Goal: Navigation & Orientation: Understand site structure

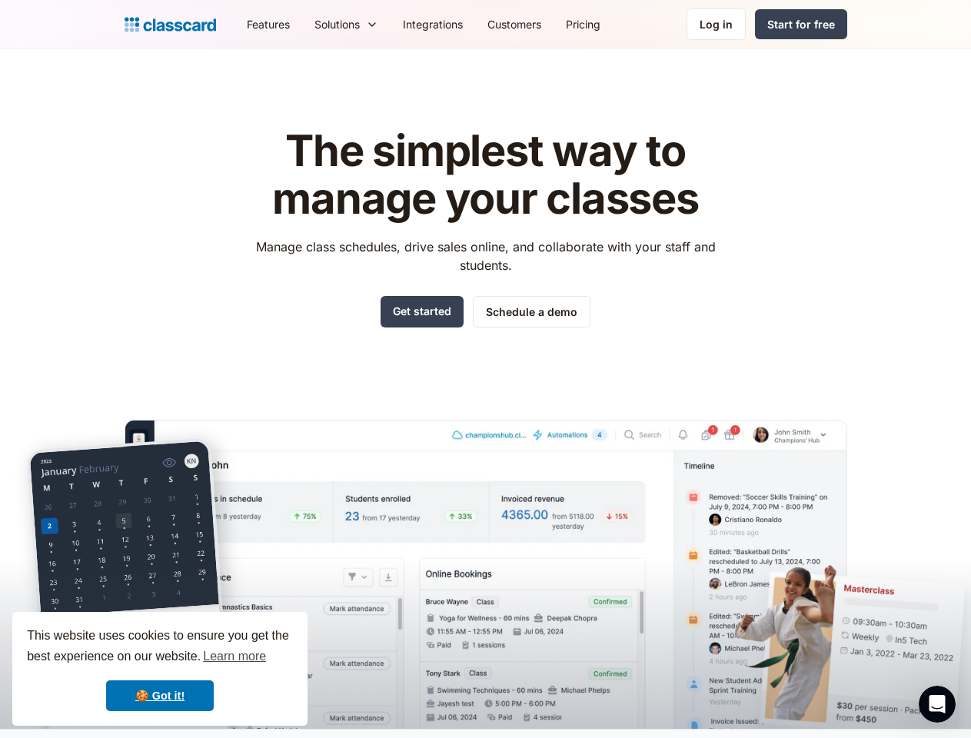
click at [485, 369] on div "The simplest way to manage your classes Manage class schedules, drive sales onl…" at bounding box center [486, 416] width 723 height 626
click at [160, 669] on div "This website uses cookies to ensure you get the best experience on our website.…" at bounding box center [159, 669] width 295 height 114
click at [541, 24] on nav "Features Resources Blog The latest industry news, updates and info. Customer st…" at bounding box center [541, 24] width 613 height 35
click at [302, 24] on div "Solutions Sports academy Swim school Dance studio Gymnastics Music school Marti…" at bounding box center [346, 24] width 88 height 35
click at [938, 704] on icon "Open Intercom Messenger" at bounding box center [937, 704] width 25 height 25
